Goal: Information Seeking & Learning: Learn about a topic

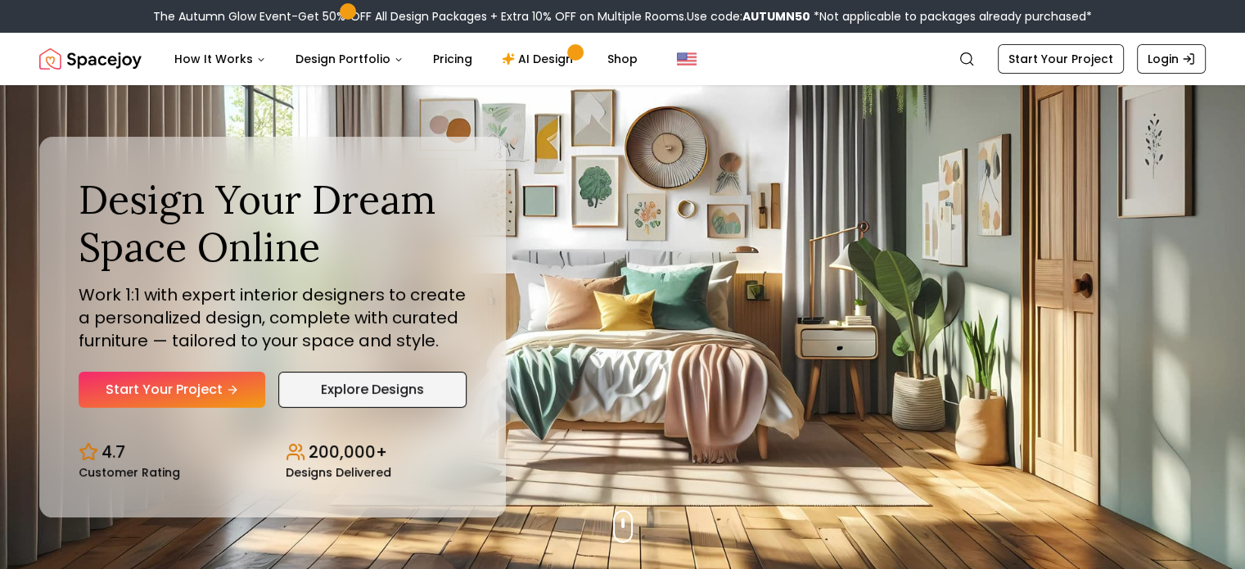
click at [406, 383] on link "Explore Designs" at bounding box center [372, 390] width 188 height 36
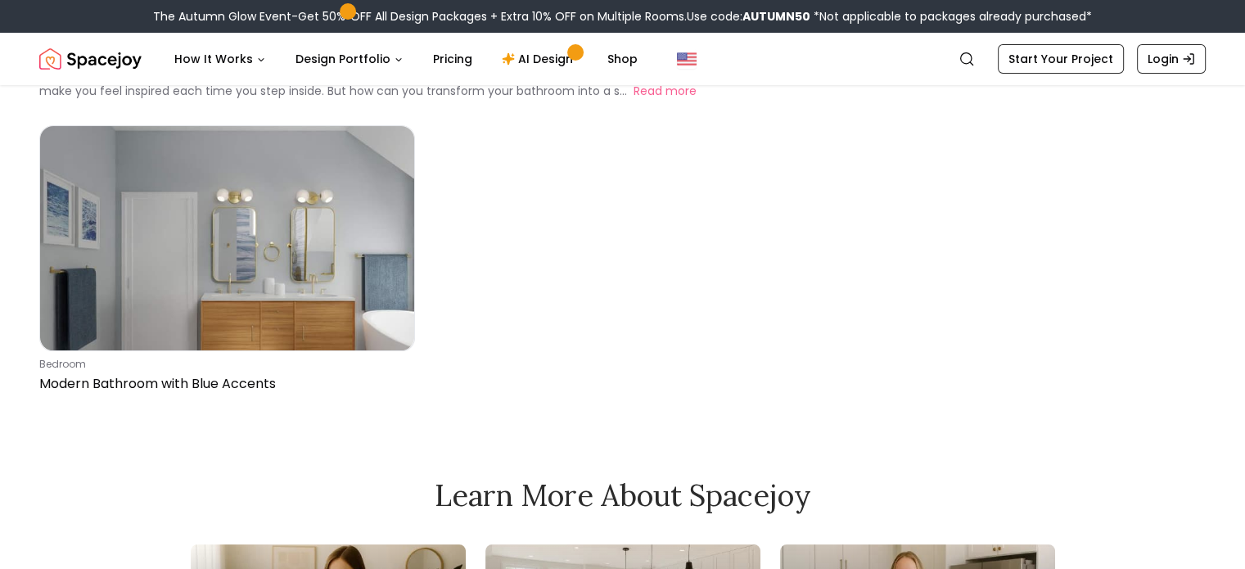
scroll to position [82, 0]
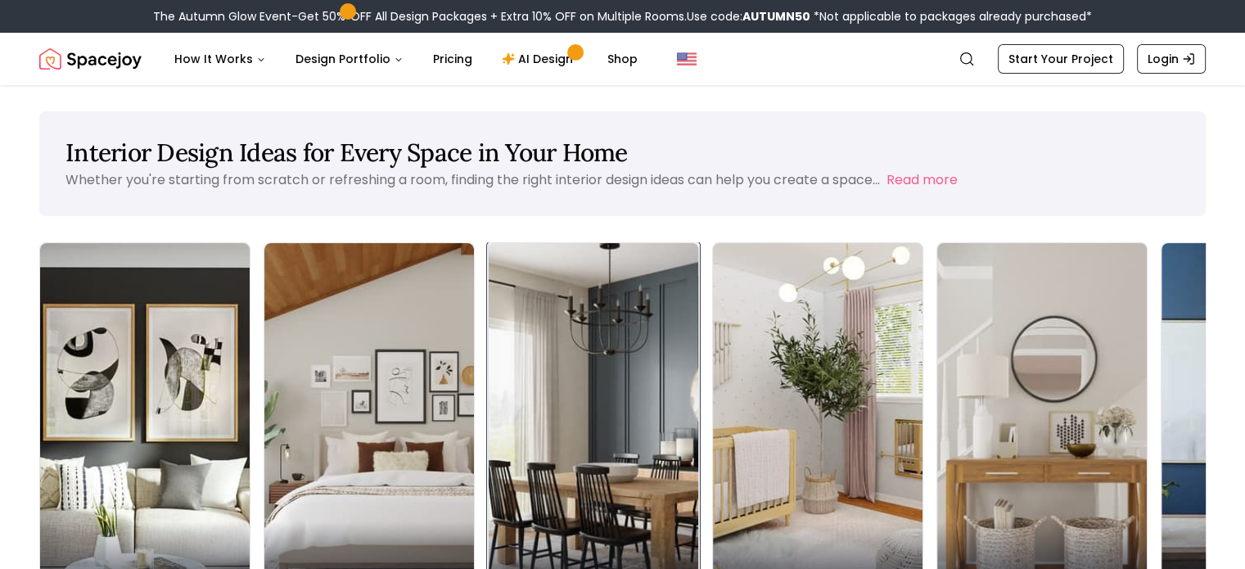
click at [484, 341] on img at bounding box center [594, 428] width 220 height 389
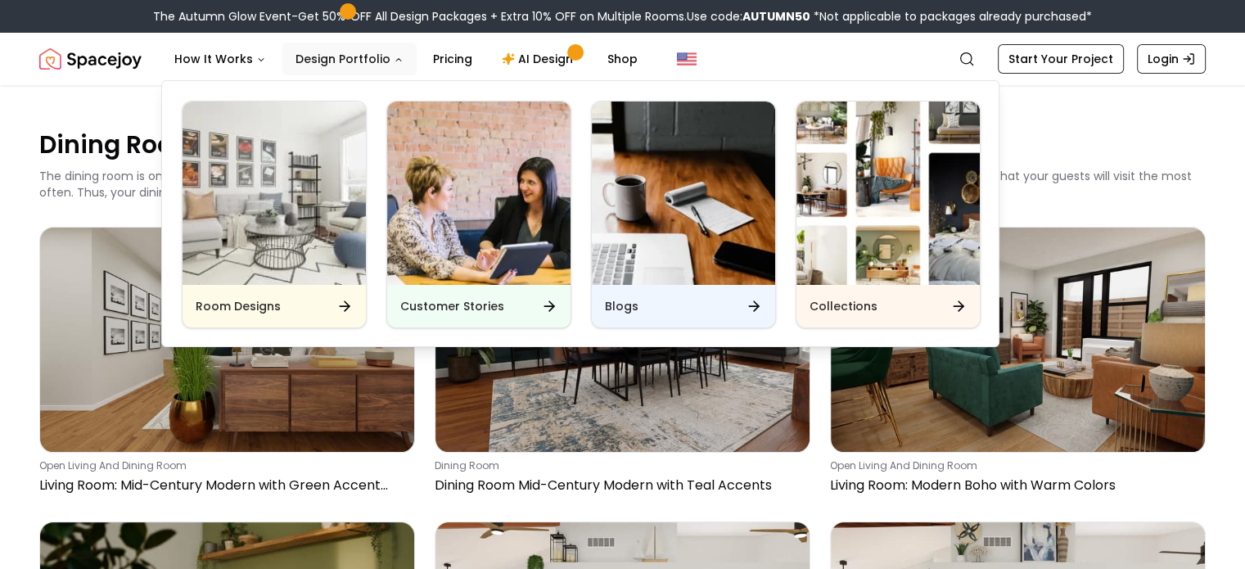
click at [386, 66] on button "Design Portfolio" at bounding box center [349, 59] width 134 height 33
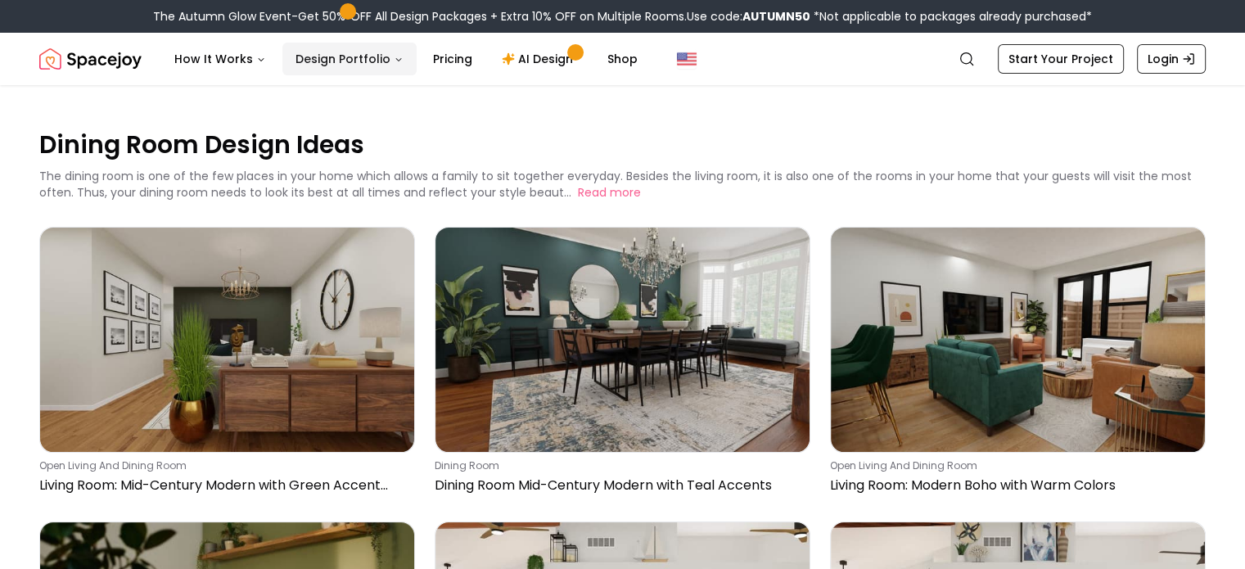
click at [379, 58] on button "Design Portfolio" at bounding box center [349, 59] width 134 height 33
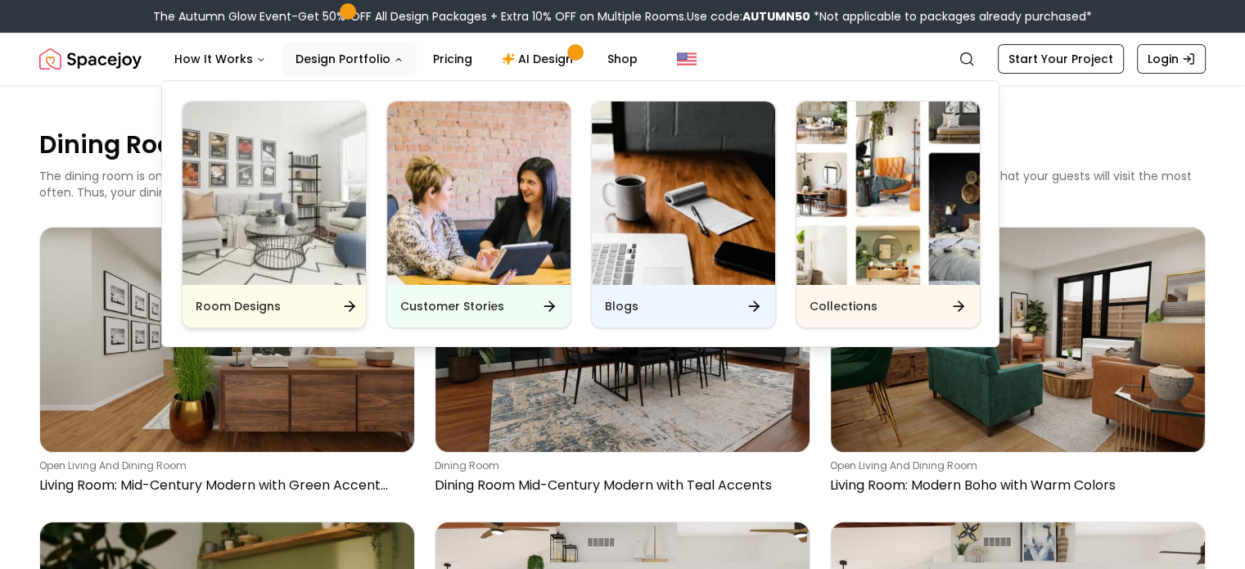
click at [259, 196] on img "Main" at bounding box center [274, 193] width 183 height 183
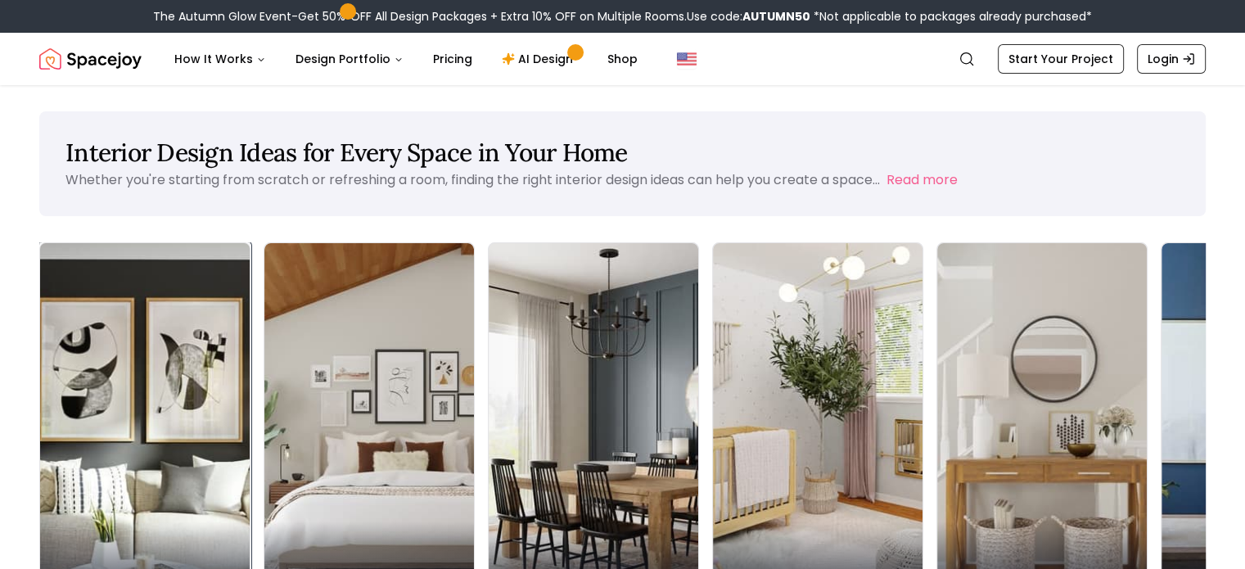
click at [98, 386] on img at bounding box center [145, 428] width 220 height 389
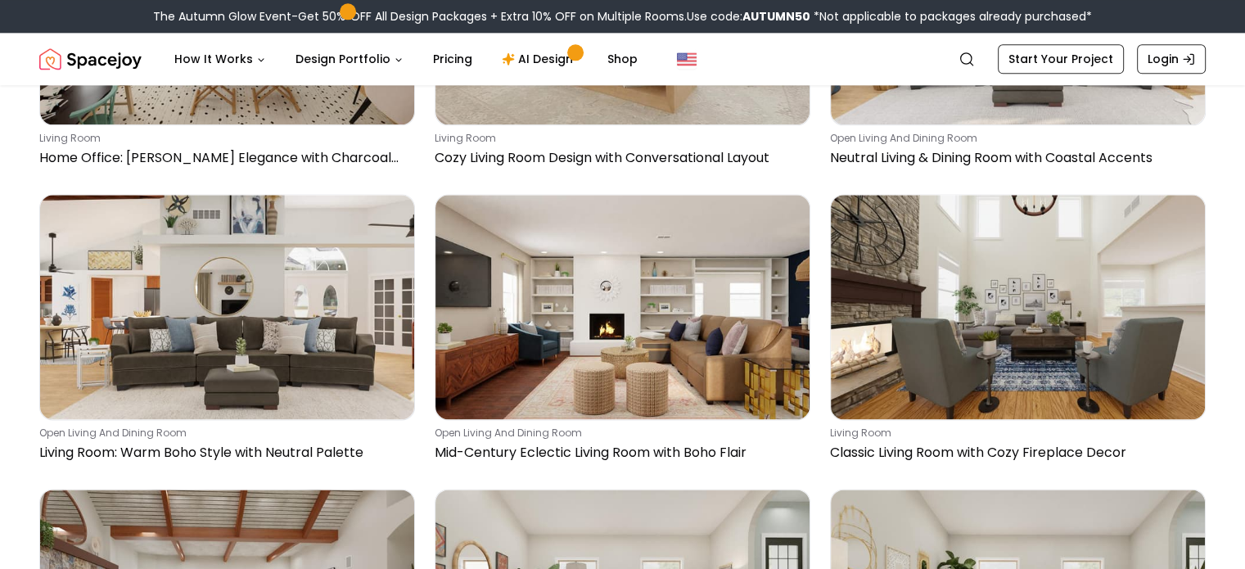
scroll to position [2128, 0]
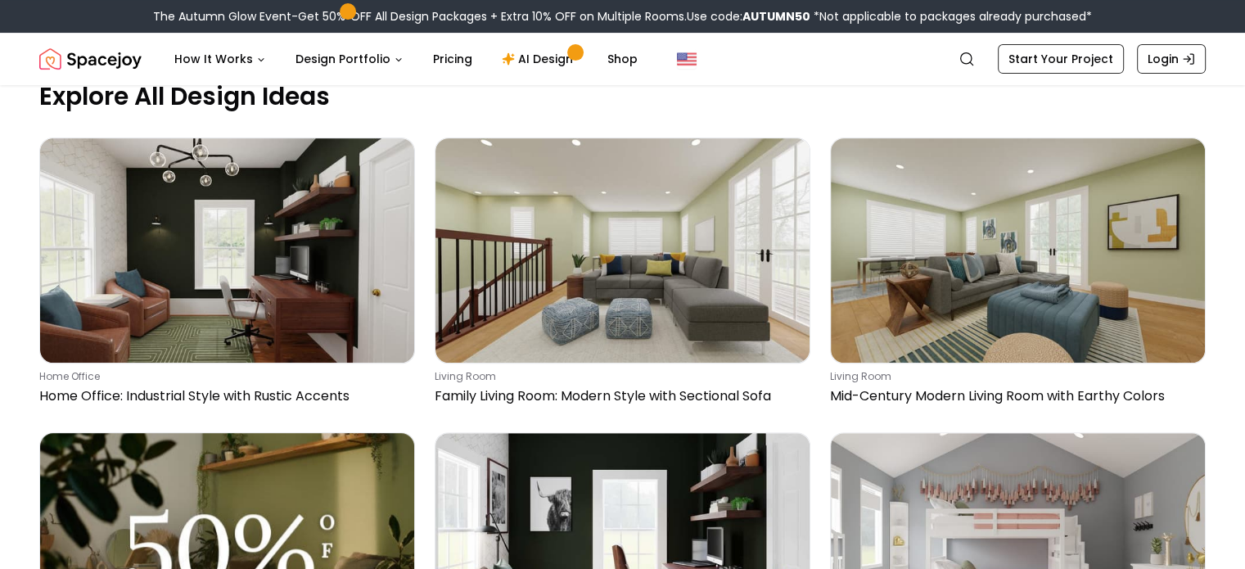
scroll to position [174, 0]
